Goal: Book appointment/travel/reservation

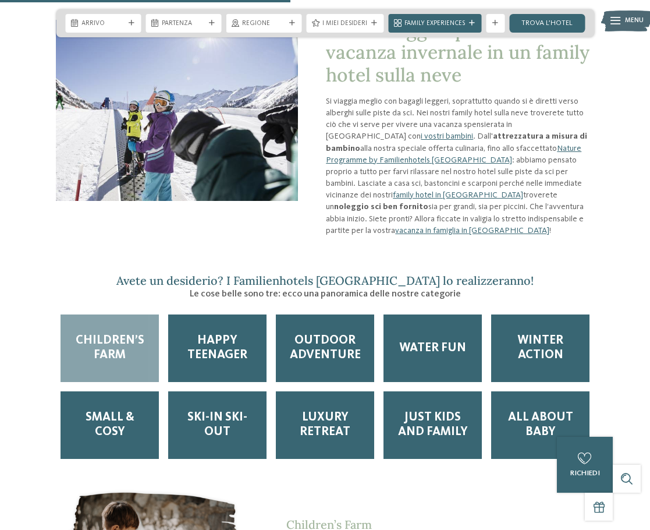
scroll to position [1048, 0]
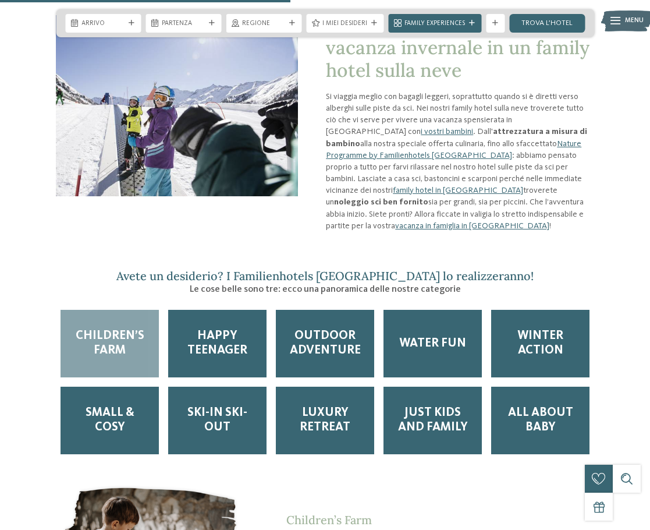
click at [148, 329] on span "Children’s Farm" at bounding box center [110, 343] width 80 height 29
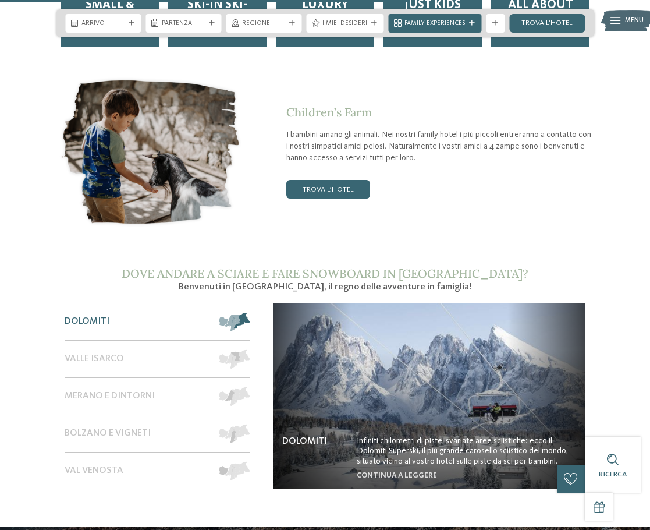
scroll to position [1513, 0]
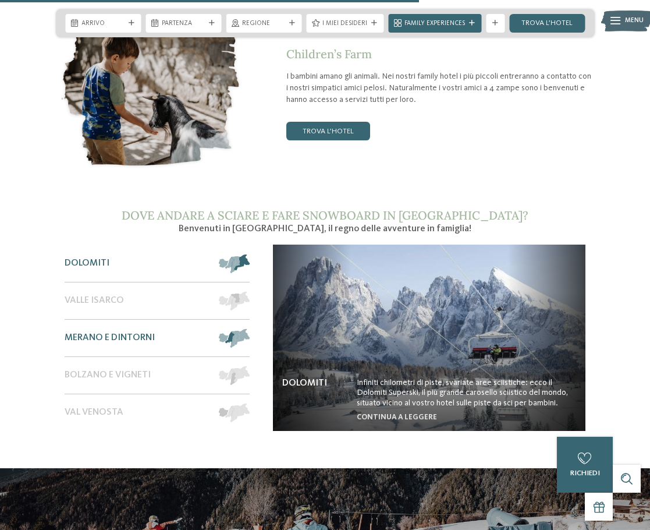
click at [100, 332] on span "Merano e dintorni" at bounding box center [110, 337] width 90 height 11
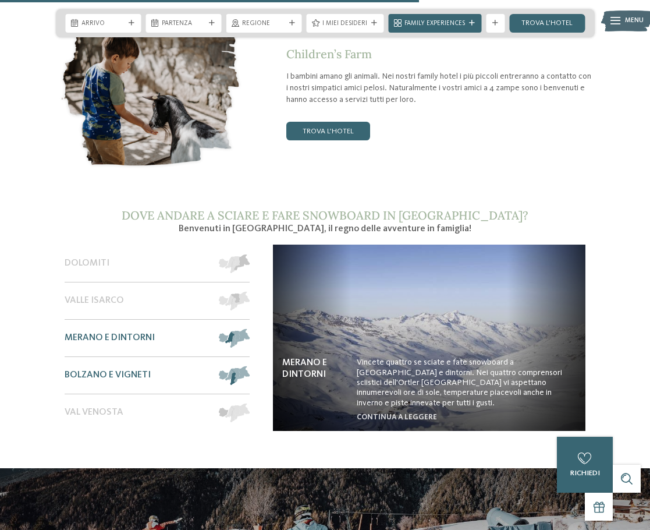
click at [120, 357] on div "Bolzano e vigneti" at bounding box center [138, 375] width 146 height 37
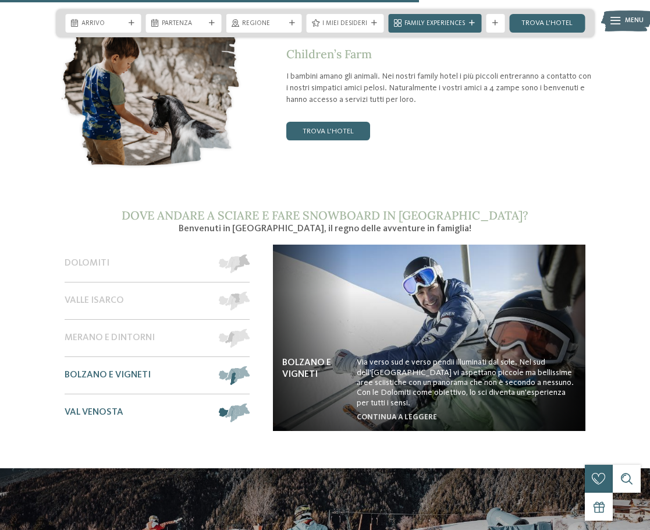
click at [107, 394] on div "Val Venosta" at bounding box center [138, 412] width 146 height 37
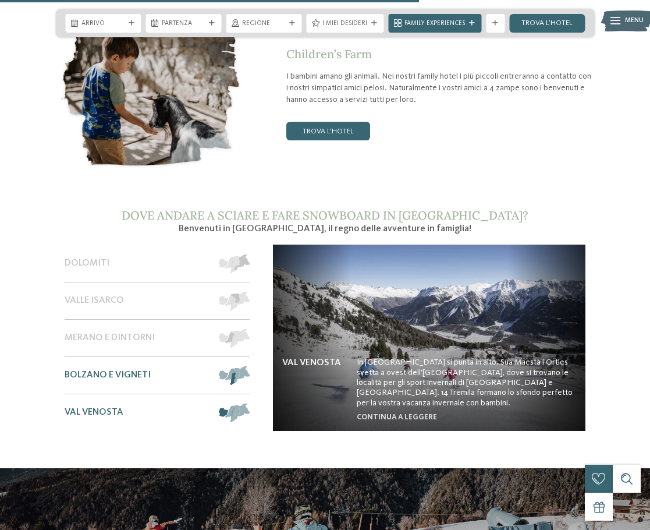
click at [115, 370] on span "Bolzano e vigneti" at bounding box center [108, 375] width 86 height 11
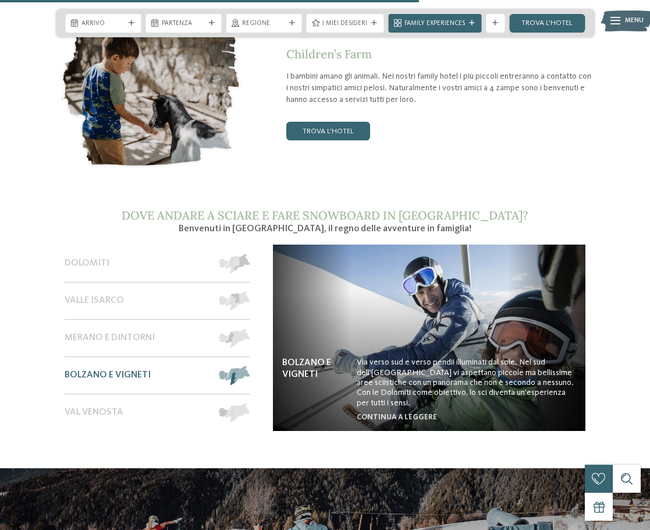
click at [92, 370] on span "Bolzano e vigneti" at bounding box center [108, 375] width 86 height 11
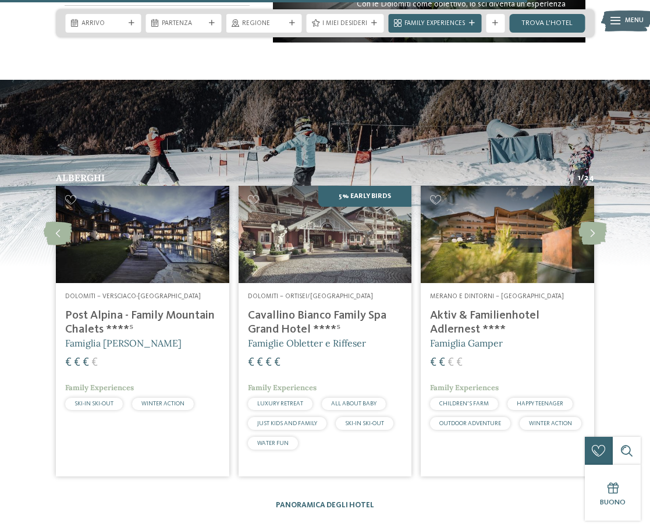
scroll to position [1921, 0]
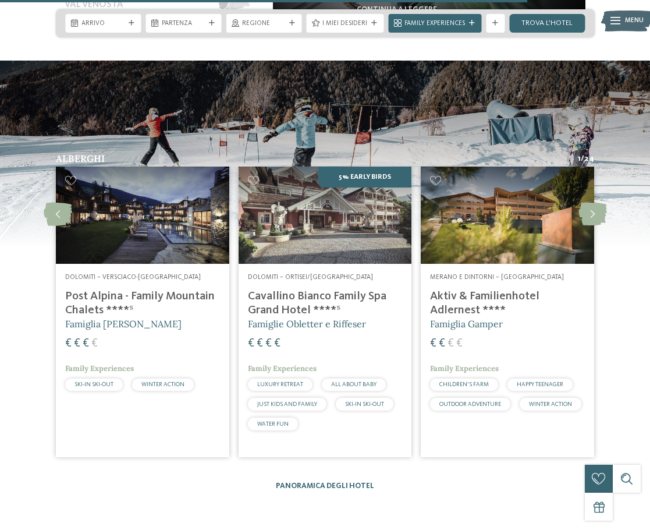
click at [548, 401] on span "WINTER ACTION" at bounding box center [550, 404] width 43 height 6
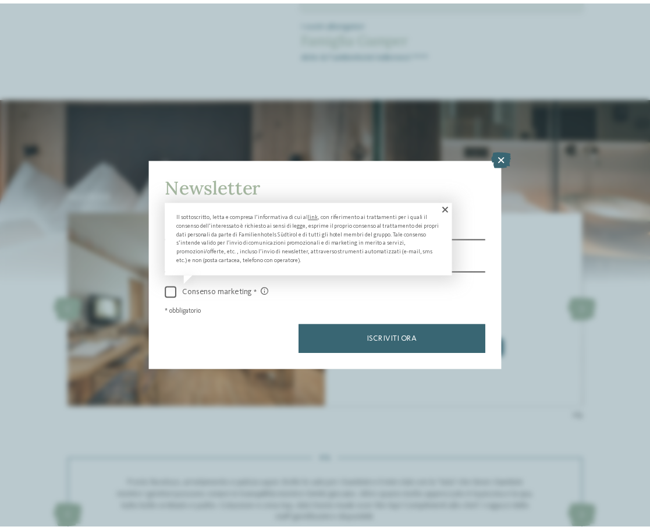
scroll to position [873, 0]
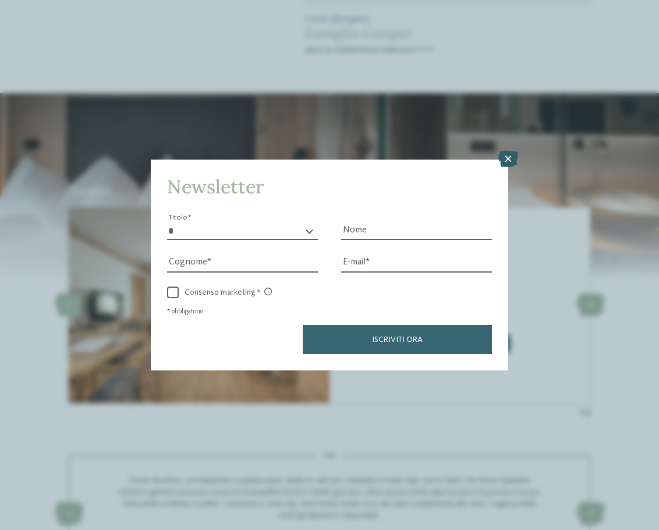
click at [506, 157] on icon at bounding box center [508, 159] width 20 height 16
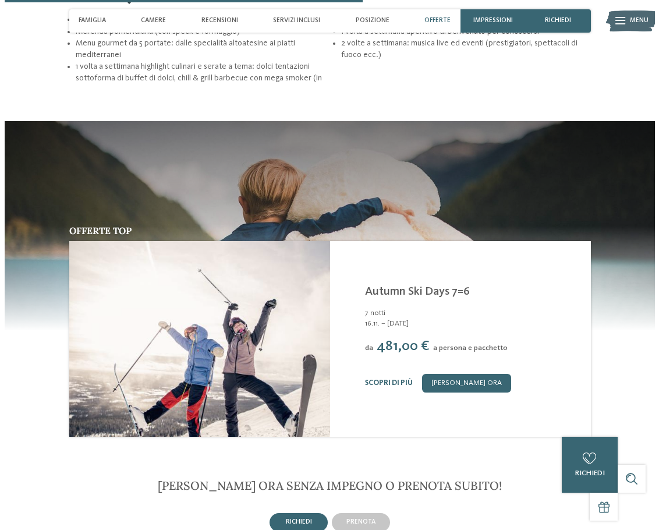
scroll to position [1630, 0]
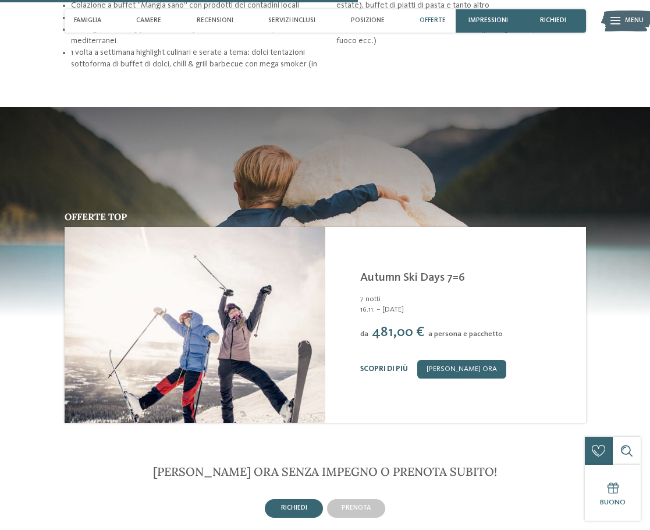
click at [395, 367] on link "Scopri di più" at bounding box center [384, 369] width 48 height 8
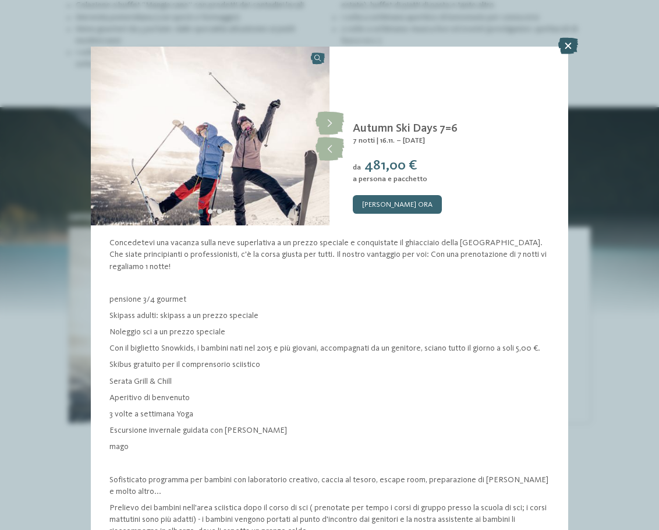
click at [565, 44] on icon at bounding box center [568, 46] width 20 height 16
